Goal: Use online tool/utility

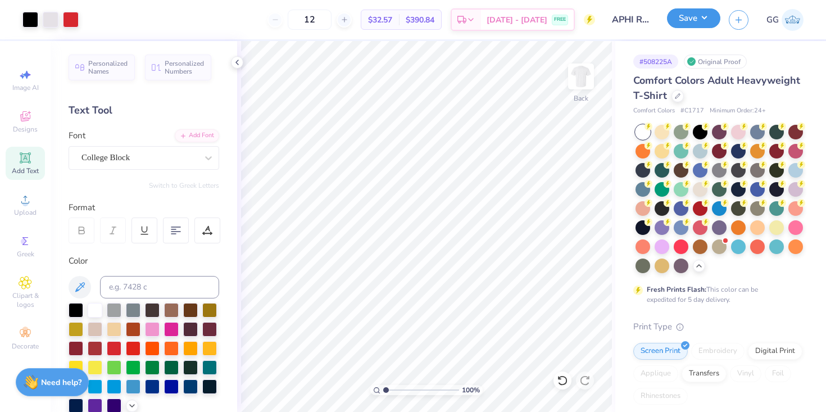
click at [685, 22] on button "Save" at bounding box center [693, 18] width 53 height 20
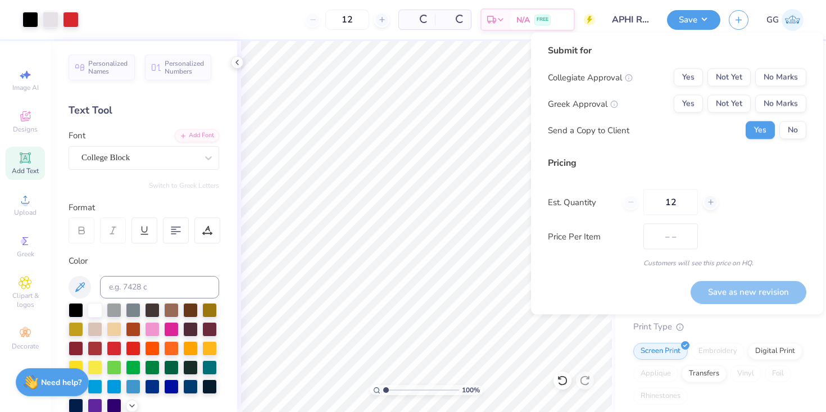
type input "$38.62"
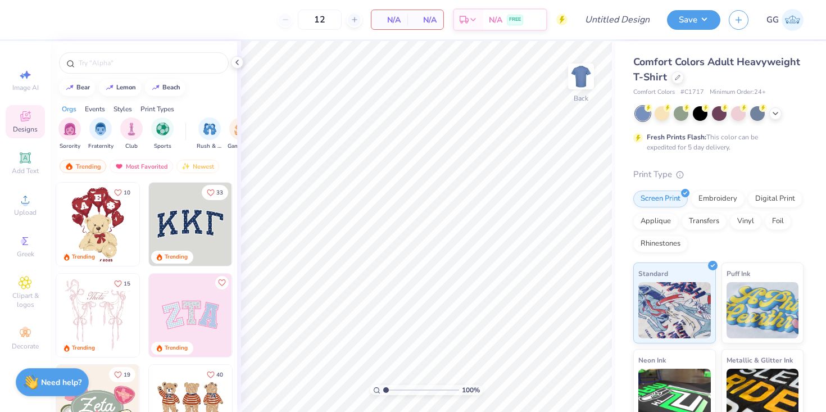
click at [780, 119] on div at bounding box center [720, 113] width 168 height 15
click at [771, 114] on icon at bounding box center [775, 112] width 9 height 9
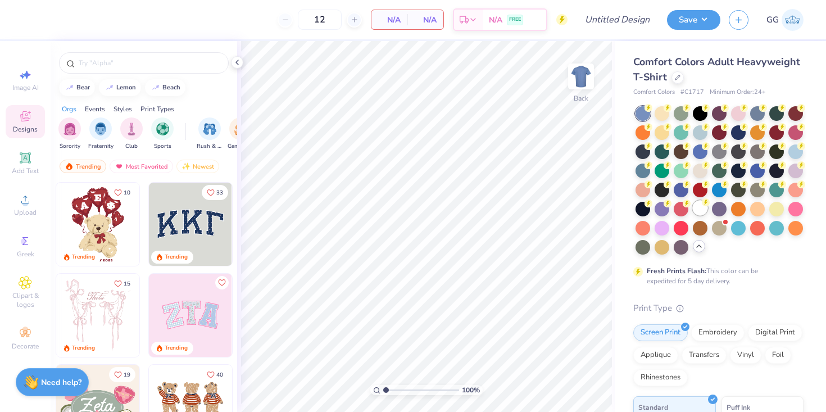
click at [697, 208] on div at bounding box center [700, 208] width 15 height 15
click at [171, 74] on div at bounding box center [144, 60] width 187 height 38
click at [67, 135] on div "filter for Sorority" at bounding box center [69, 127] width 22 height 22
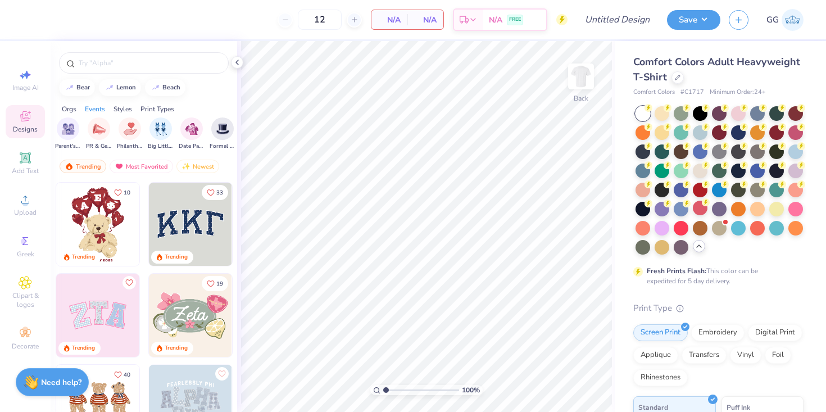
scroll to position [0, 218]
click at [85, 138] on div "filter for PR & General" at bounding box center [84, 127] width 22 height 22
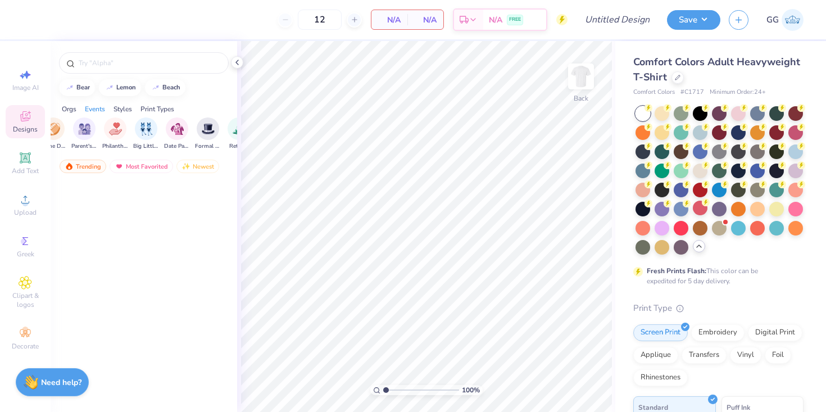
scroll to position [0, 0]
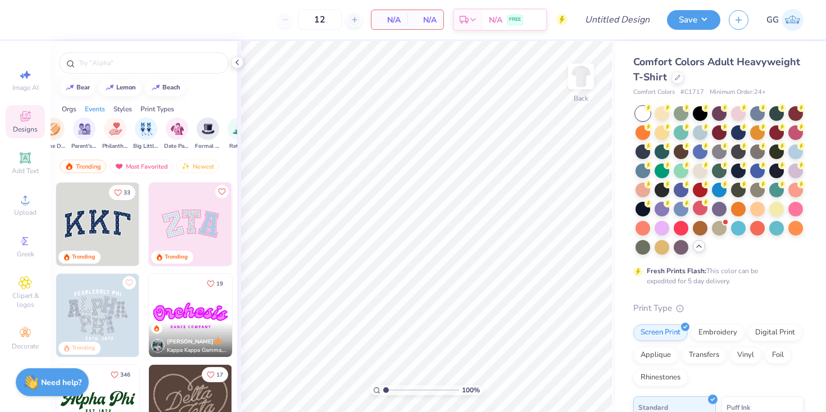
click at [230, 160] on div "Trending Most Favorited Newest" at bounding box center [144, 169] width 187 height 26
